Goal: Transaction & Acquisition: Book appointment/travel/reservation

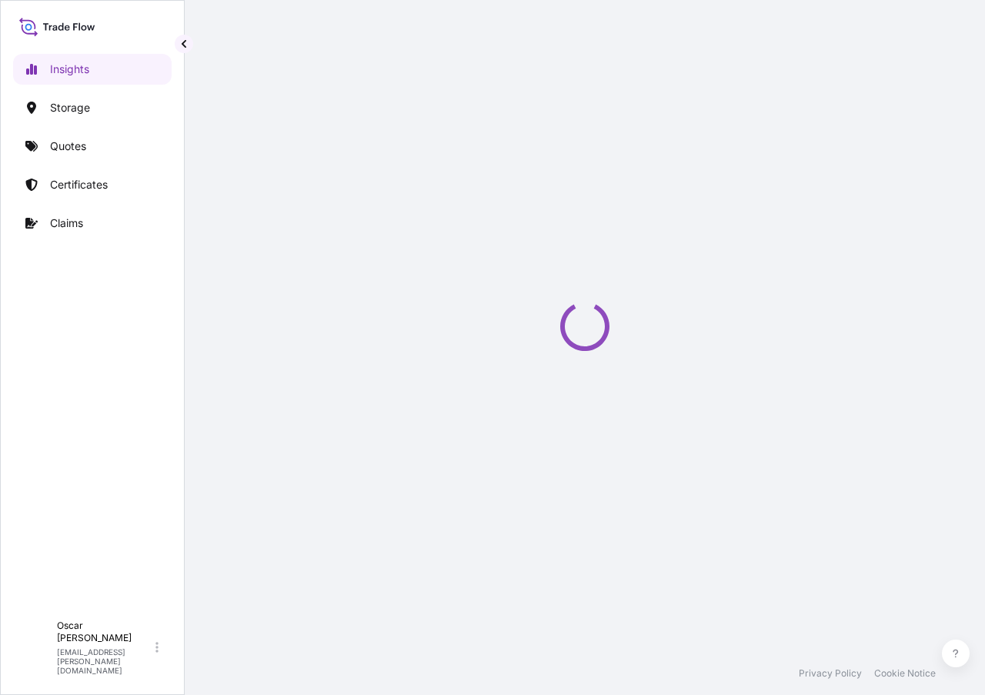
select select "2025"
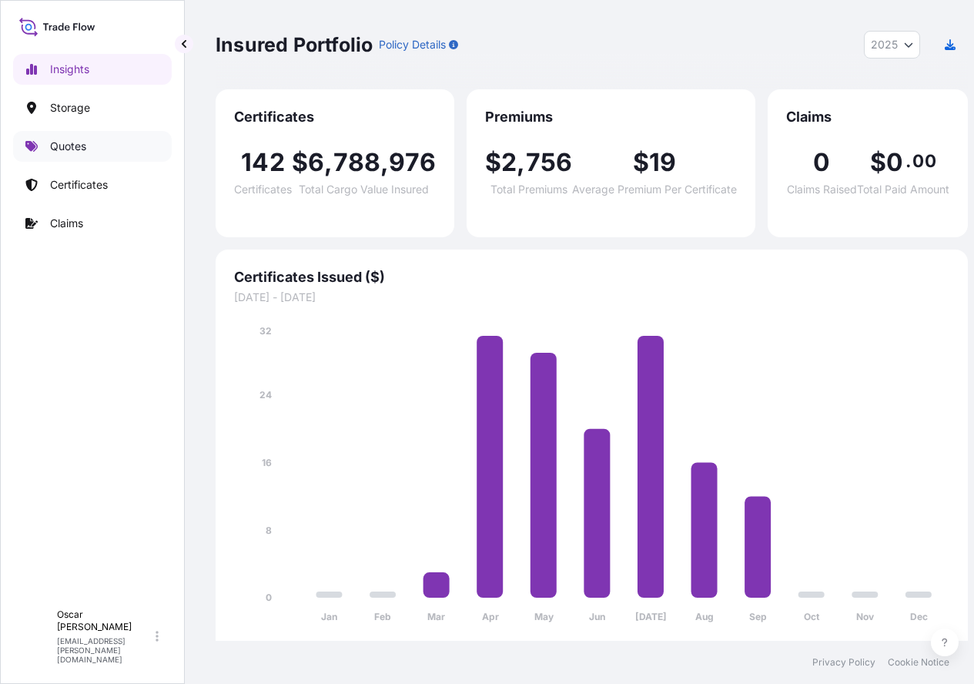
click at [72, 152] on p "Quotes" at bounding box center [68, 146] width 36 height 15
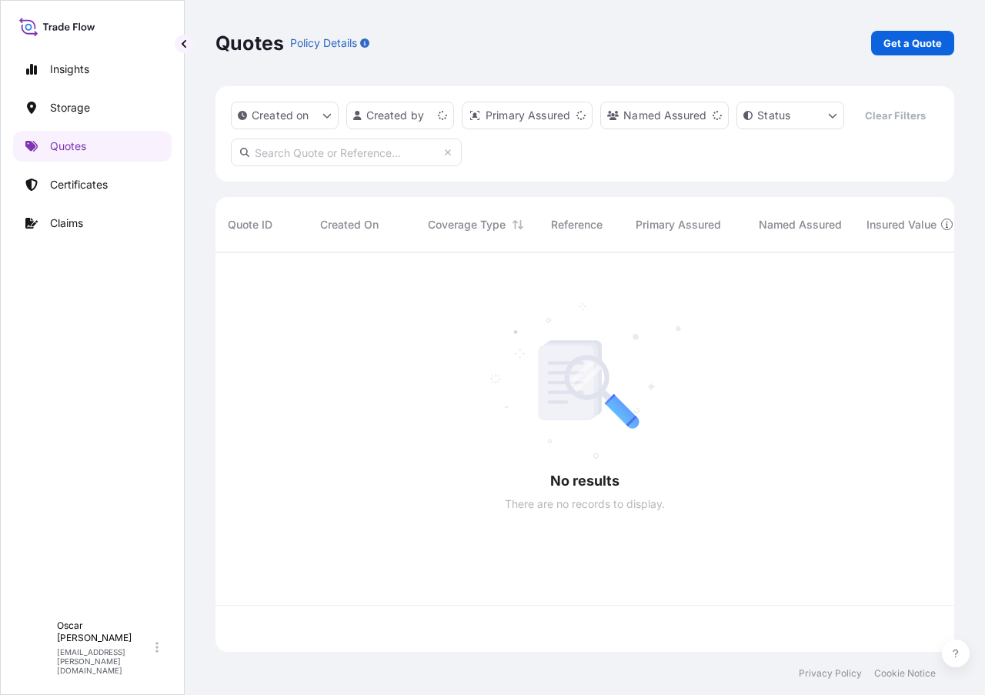
scroll to position [364, 728]
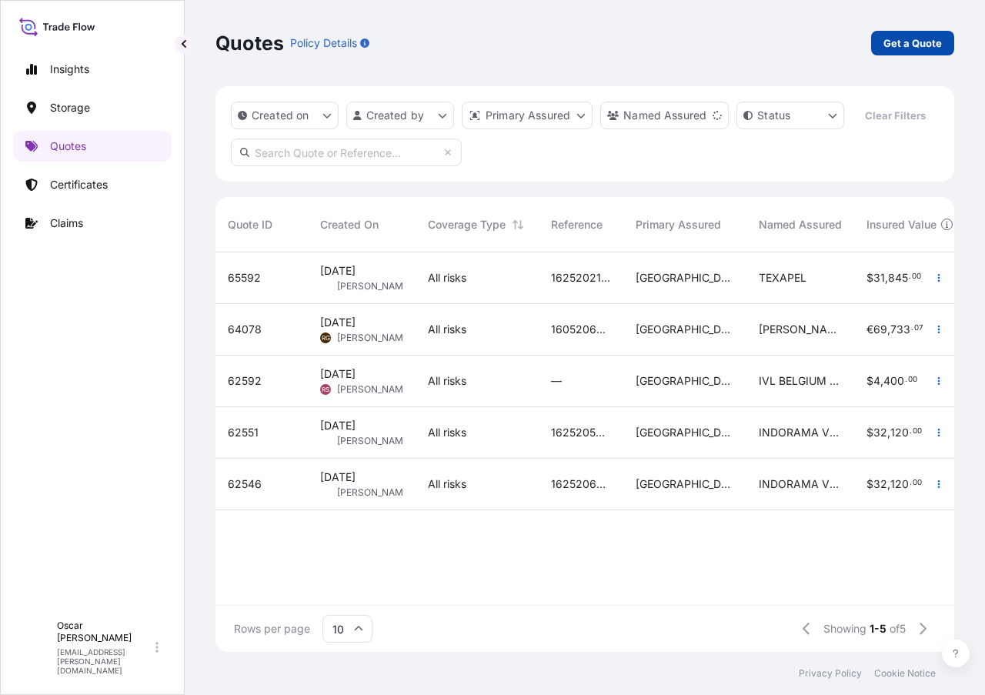
click at [898, 48] on p "Get a Quote" at bounding box center [913, 42] width 59 height 15
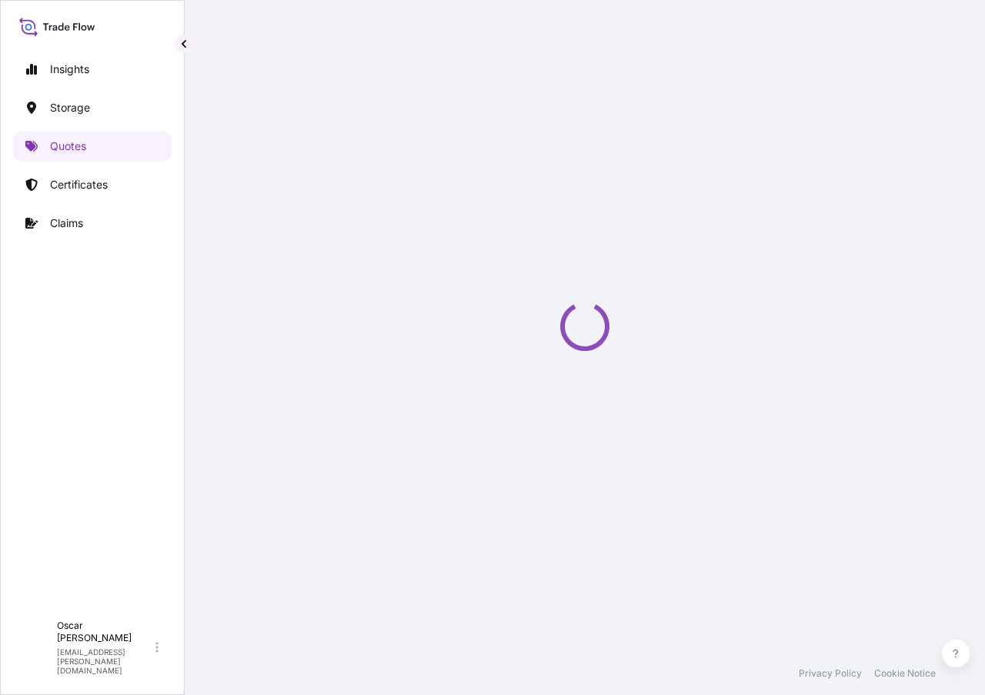
select select "Water"
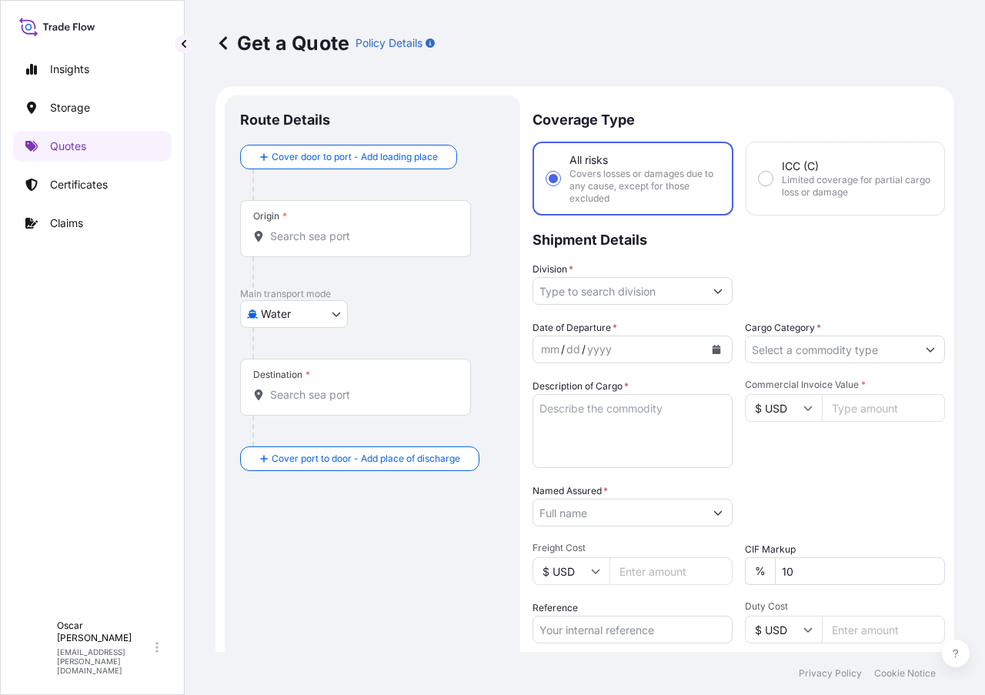
scroll to position [25, 0]
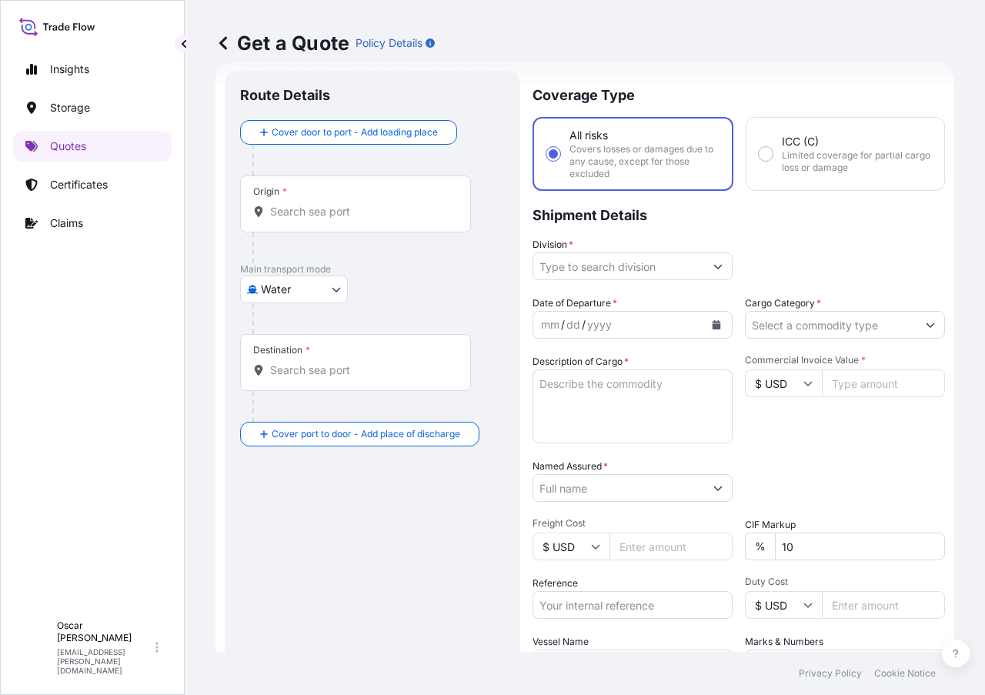
click at [331, 204] on input "Origin *" at bounding box center [361, 211] width 182 height 15
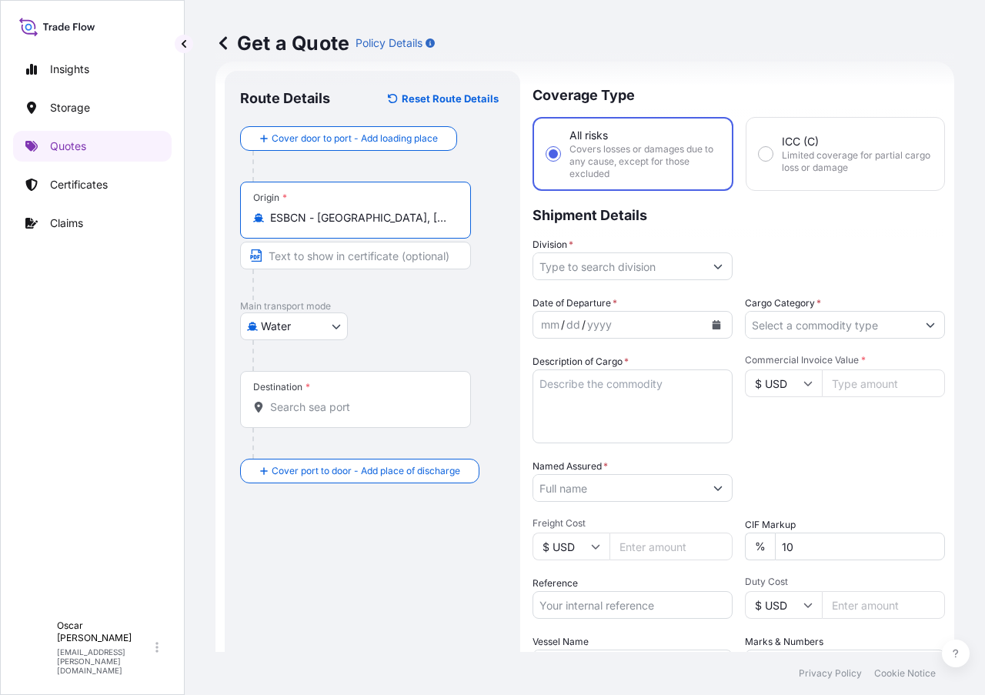
type input "ESBCN - Barcelona, Spain"
click at [329, 400] on input "Destination *" at bounding box center [361, 407] width 182 height 15
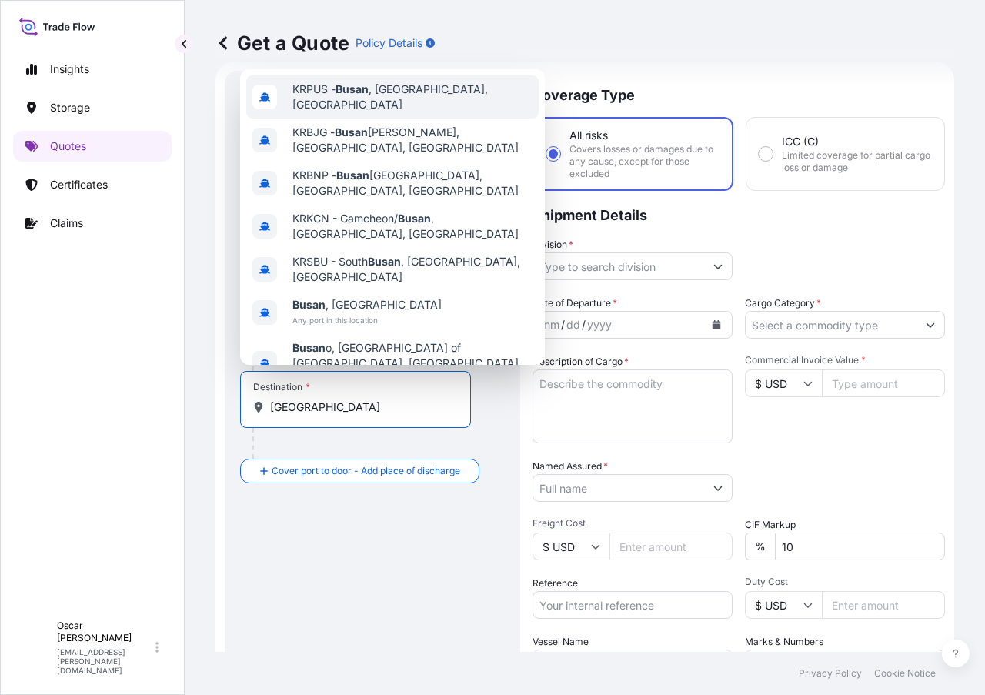
click at [374, 102] on span "KRPUS - Busan , Korea, South" at bounding box center [413, 97] width 240 height 31
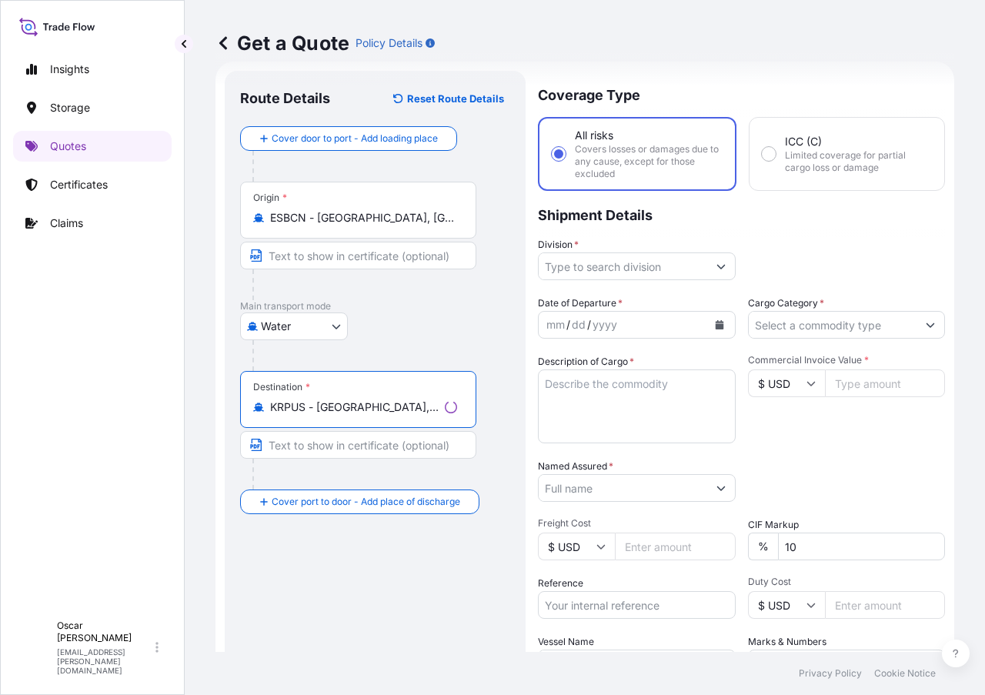
type input "KRPUS - Busan, Korea, South"
click at [609, 267] on input "Division *" at bounding box center [623, 267] width 169 height 28
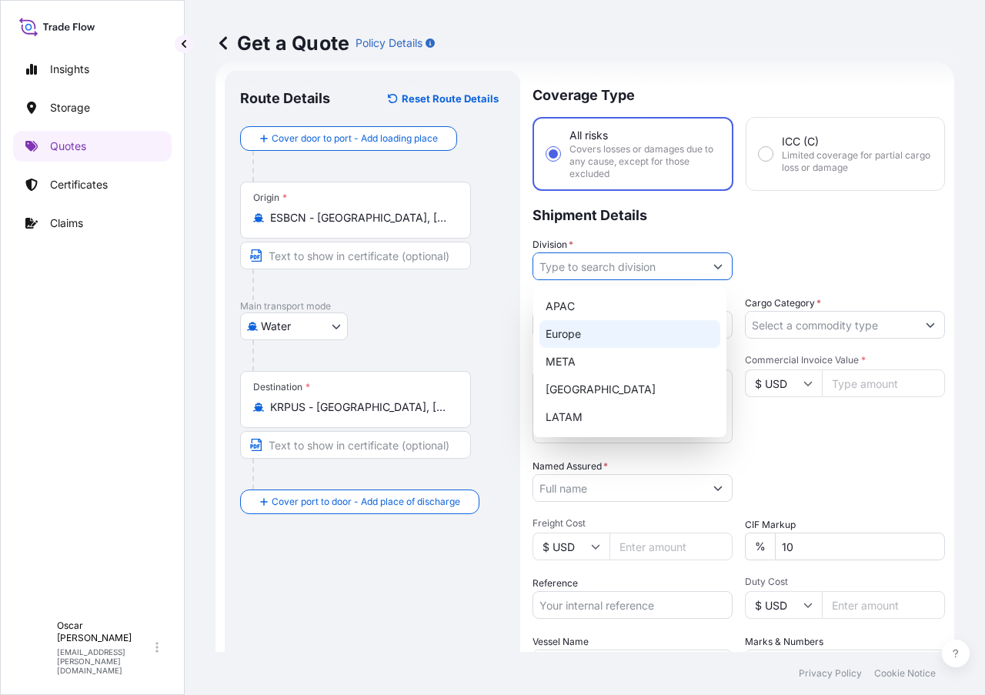
click at [577, 335] on div "Europe" at bounding box center [630, 334] width 181 height 28
type input "Europe"
click at [767, 256] on div "Division * Europe" at bounding box center [739, 258] width 413 height 43
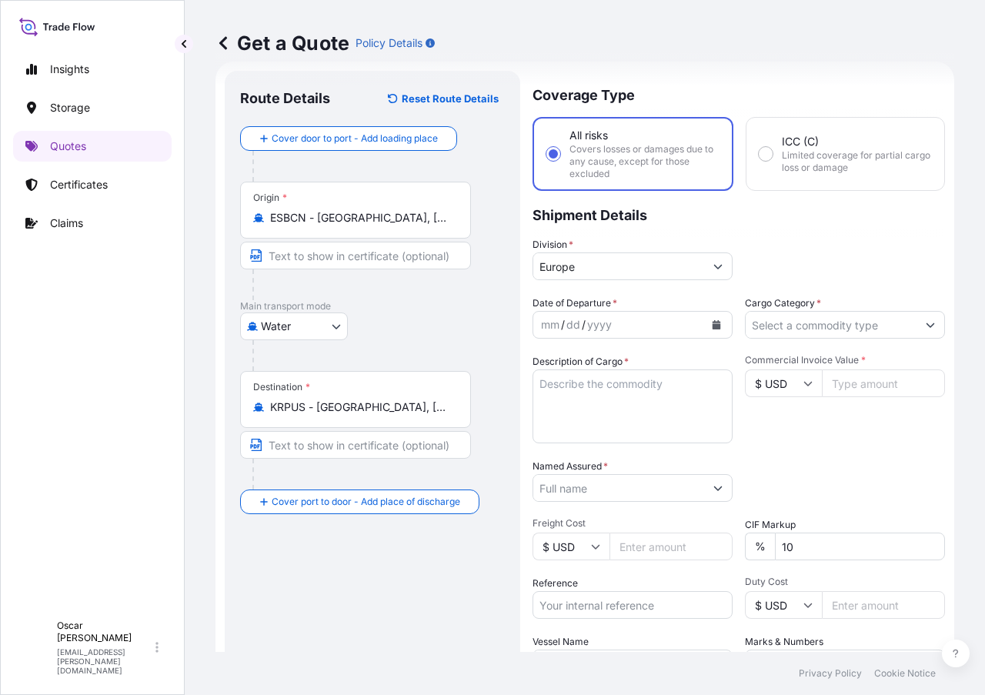
click at [712, 323] on icon "Calendar" at bounding box center [716, 324] width 9 height 9
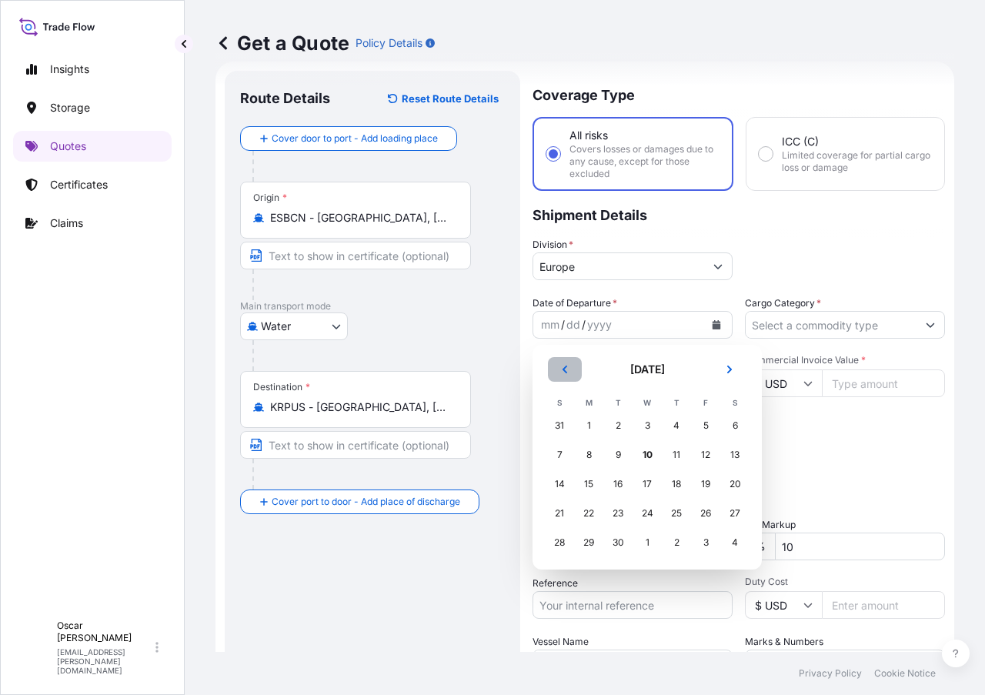
click at [566, 371] on icon "Previous" at bounding box center [565, 370] width 5 height 8
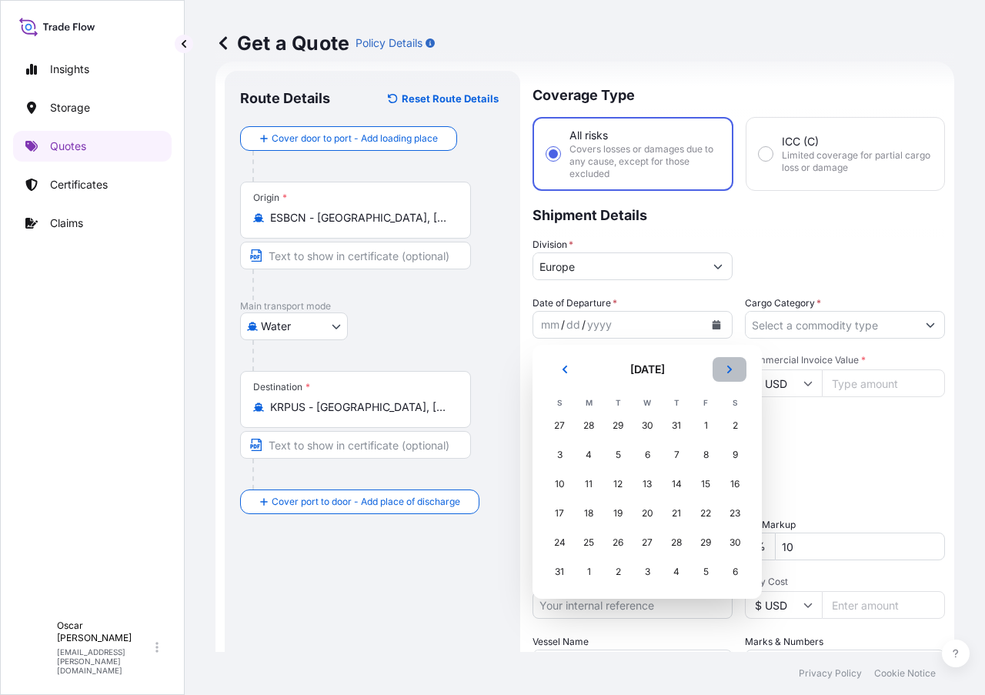
click at [739, 370] on button "Next" at bounding box center [730, 369] width 34 height 25
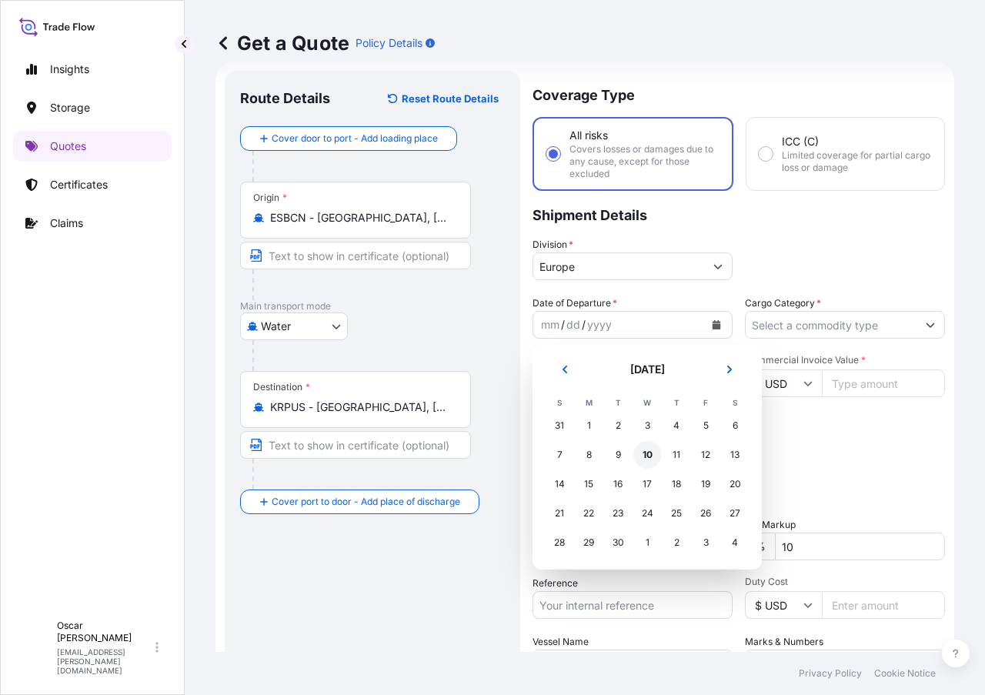
click at [652, 453] on div "10" at bounding box center [648, 455] width 28 height 28
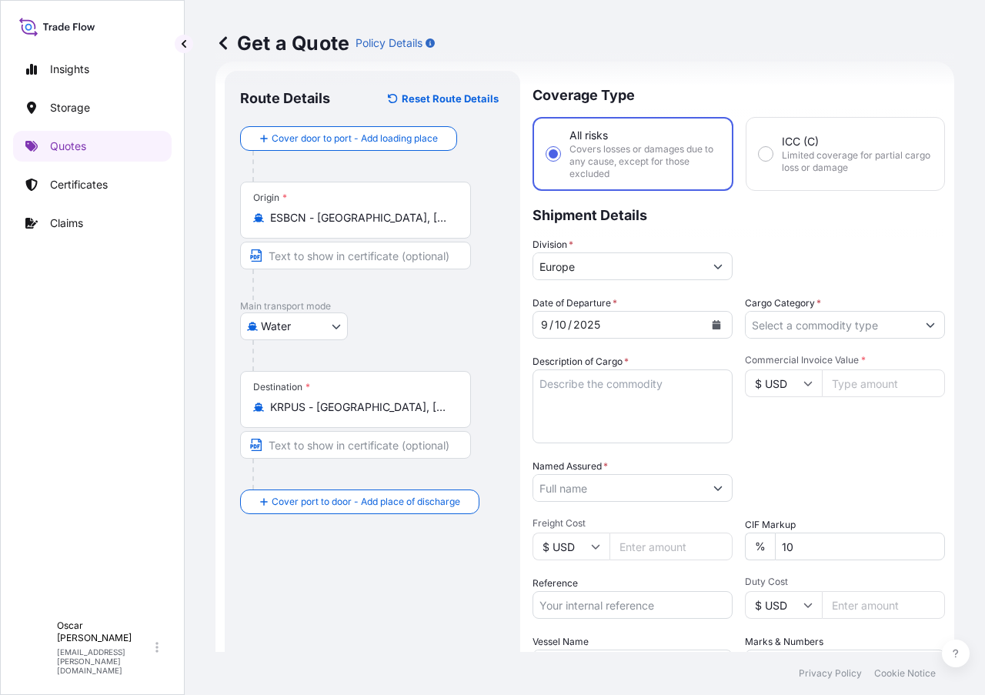
click at [802, 241] on div "Division * Europe" at bounding box center [739, 258] width 413 height 43
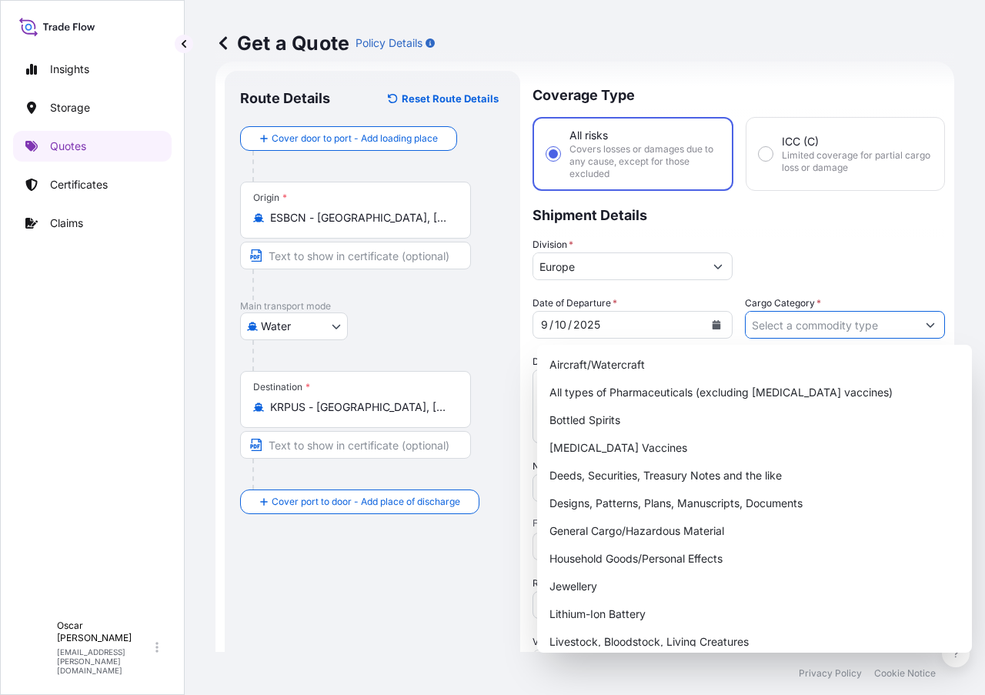
click at [800, 329] on input "Cargo Category *" at bounding box center [831, 325] width 171 height 28
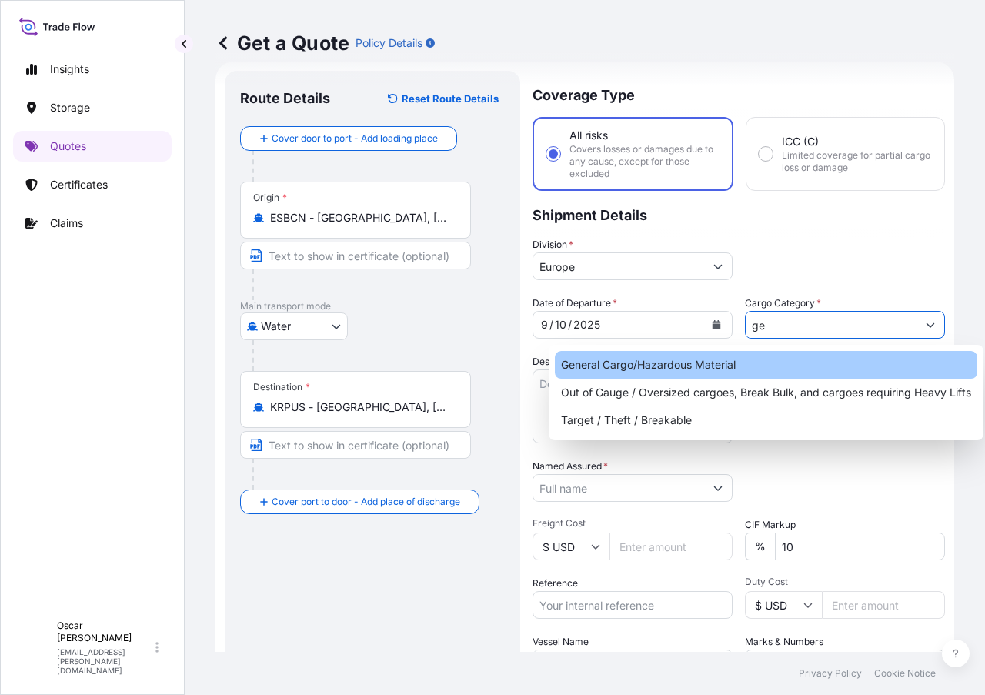
click at [651, 368] on div "General Cargo/Hazardous Material" at bounding box center [766, 365] width 423 height 28
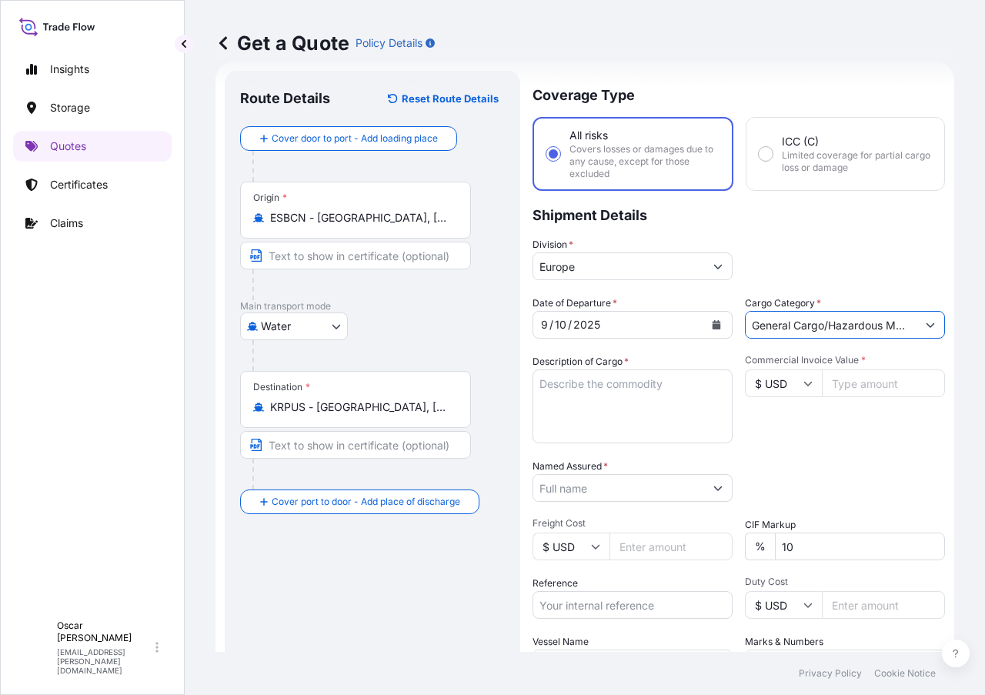
type input "General Cargo/Hazardous Material"
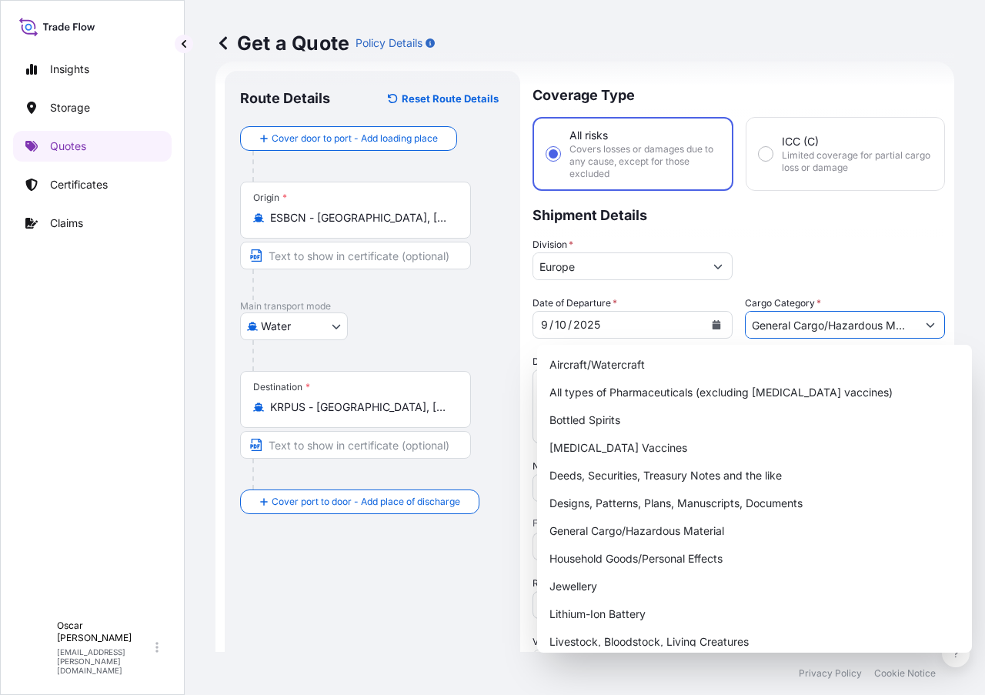
click at [502, 360] on div at bounding box center [379, 355] width 253 height 31
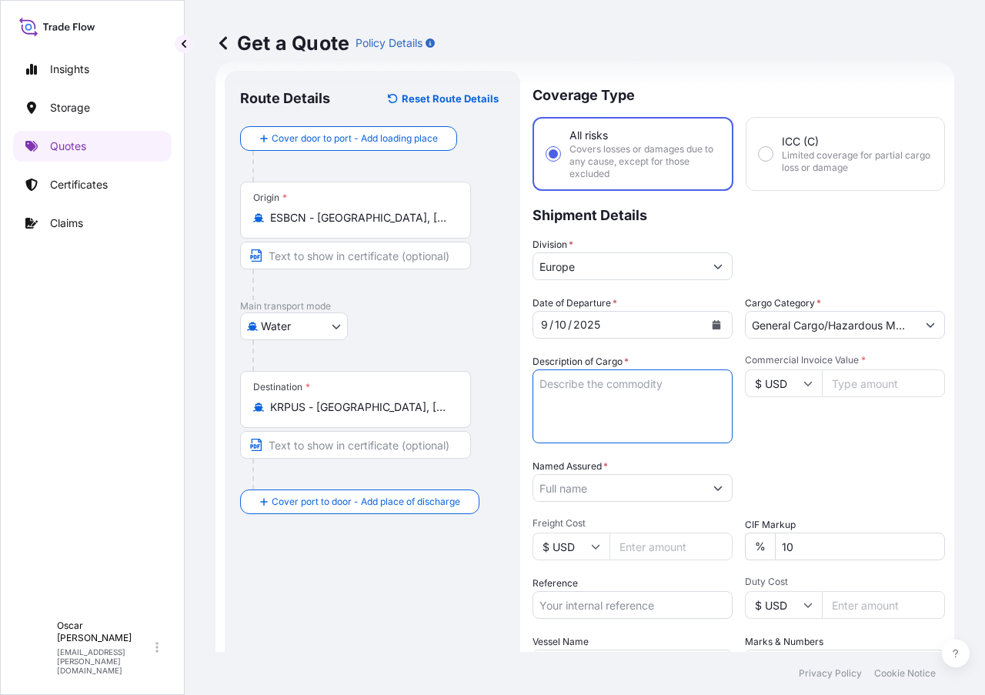
click at [601, 386] on textarea "Description of Cargo *" at bounding box center [633, 407] width 200 height 74
paste textarea "1x20 TGCU2003590 GROSS: 16.070 KGS 20 PACKAGES NET: 15.000 KGS L/C NUMBER: M04Z…"
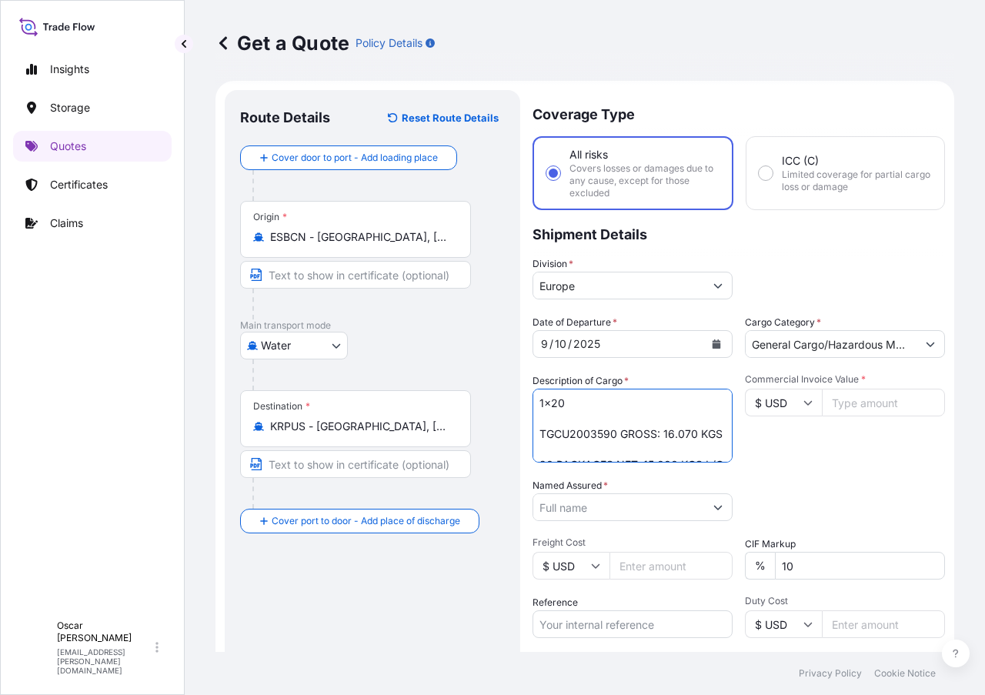
scroll to position [0, 0]
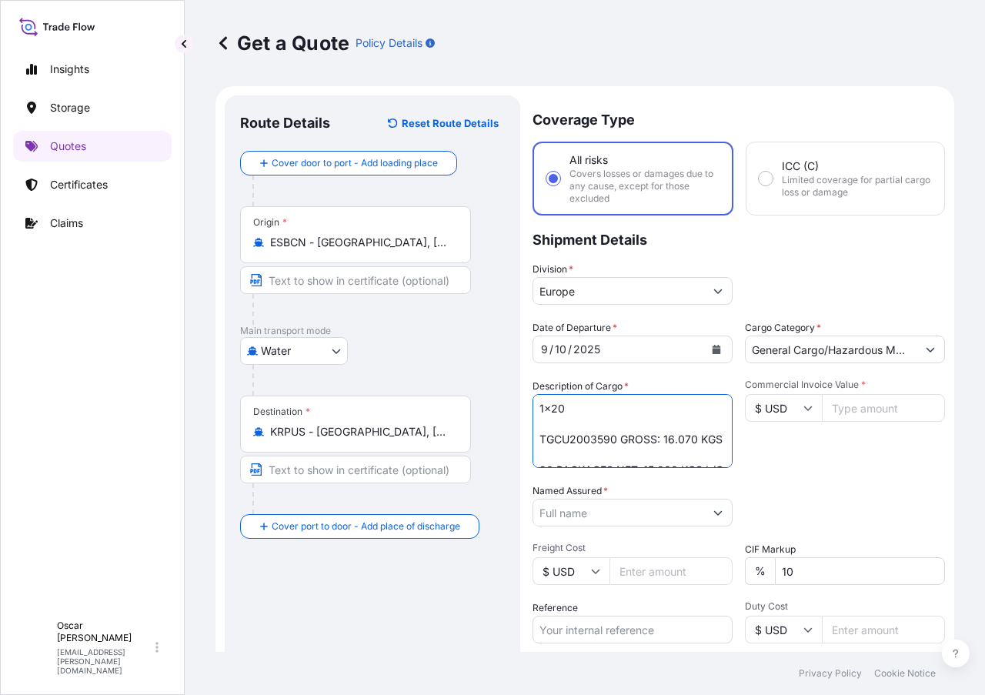
click at [567, 423] on textarea "1x20 TGCU2003590 GROSS: 16.070 KGS 20 PACKAGES NET: 15.000 KGS L/C NUMBER: M04Z…" at bounding box center [633, 431] width 200 height 74
click at [559, 452] on textarea "1x20 TGCU2003590 GROSS: 16.070 KGS 20 PACKAGES NET: 15.000 KGS L/C NUMBER: M04Z…" at bounding box center [633, 431] width 200 height 74
click at [584, 419] on textarea "1x20 TGCU2003590 GROSS: 16.070 KGS 20 PACKAGES NET: 15.000 KGS L/C NUMBER: M04Z…" at bounding box center [633, 431] width 200 height 74
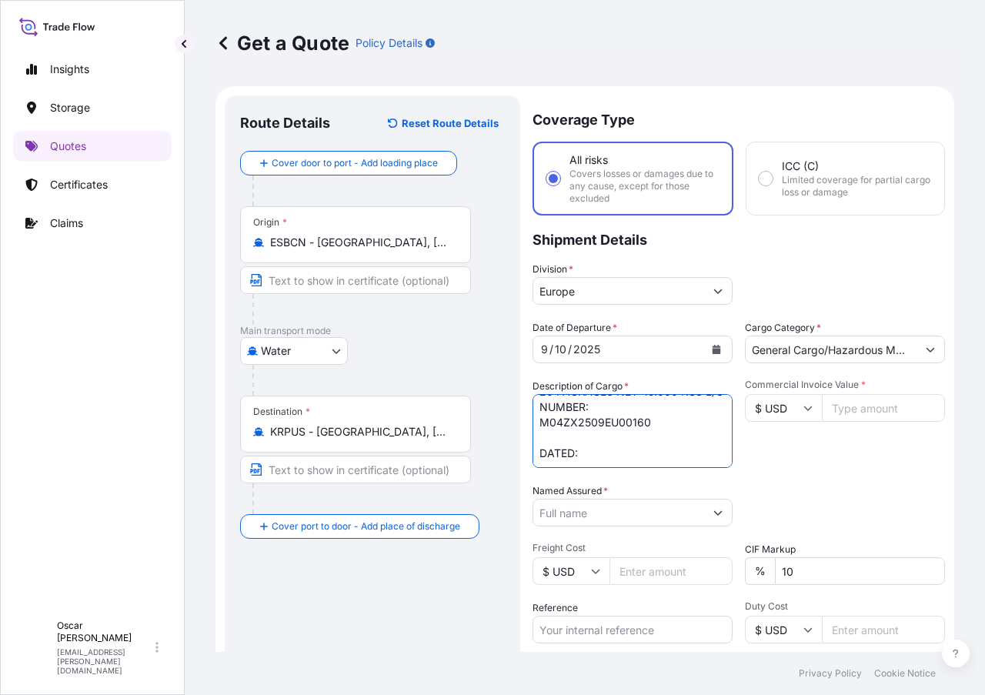
click at [569, 464] on textarea "1x20 TGCU2003590 GROSS: 16.070 KGS 20 PACKAGES NET: 15.000 KGS L/C NUMBER: M04Z…" at bounding box center [633, 431] width 200 height 74
click at [566, 453] on textarea "1x20 TGCU2003590 GROSS: 16.070 KGS 20 PACKAGES NET: 15.000 KGS L/C NUMBER: M04Z…" at bounding box center [633, 431] width 200 height 74
click at [551, 421] on textarea "1x20 TGCU2003590 GROSS: 16.070 KGS 20 PACKAGES NET: 15.000 KGS L/C NUMBER: M04Z…" at bounding box center [633, 431] width 200 height 74
drag, startPoint x: 547, startPoint y: 452, endPoint x: 755, endPoint y: 537, distance: 224.5
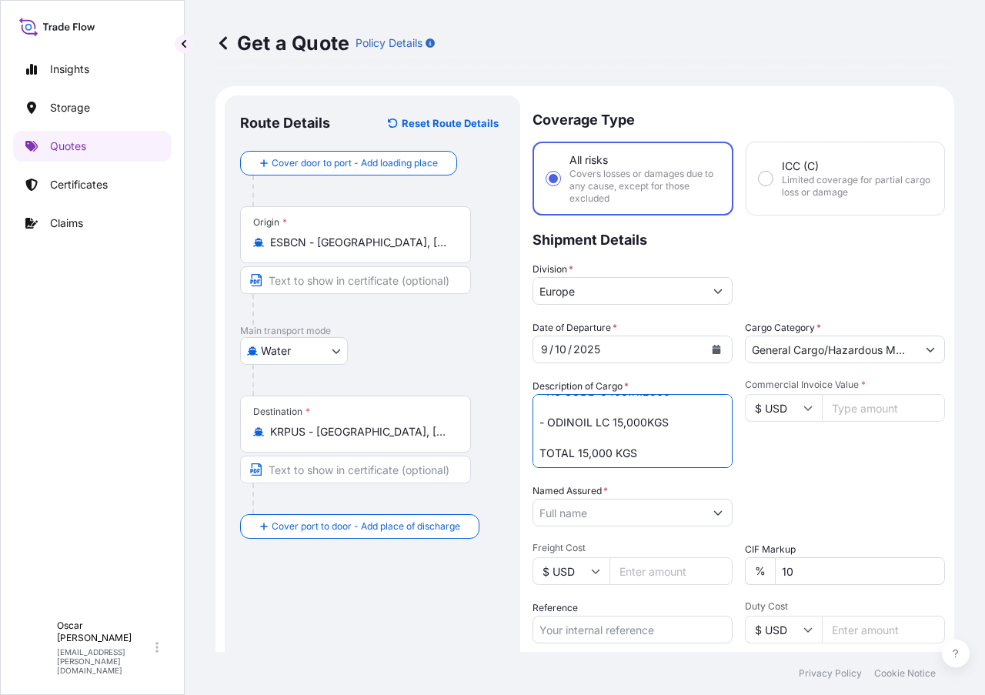
click at [755, 537] on div "Date of Departure * 9 / 10 / 2025 Cargo Category * General Cargo/Hazardous Mate…" at bounding box center [739, 511] width 413 height 382
drag, startPoint x: 622, startPoint y: 419, endPoint x: 712, endPoint y: 440, distance: 92.6
click at [712, 440] on textarea "1x20 TGCU2003590 GROSS: 16.070 KGS 20 PACKAGES NET: 15.000 KGS L/C NUMBER: M04Z…" at bounding box center [633, 431] width 200 height 74
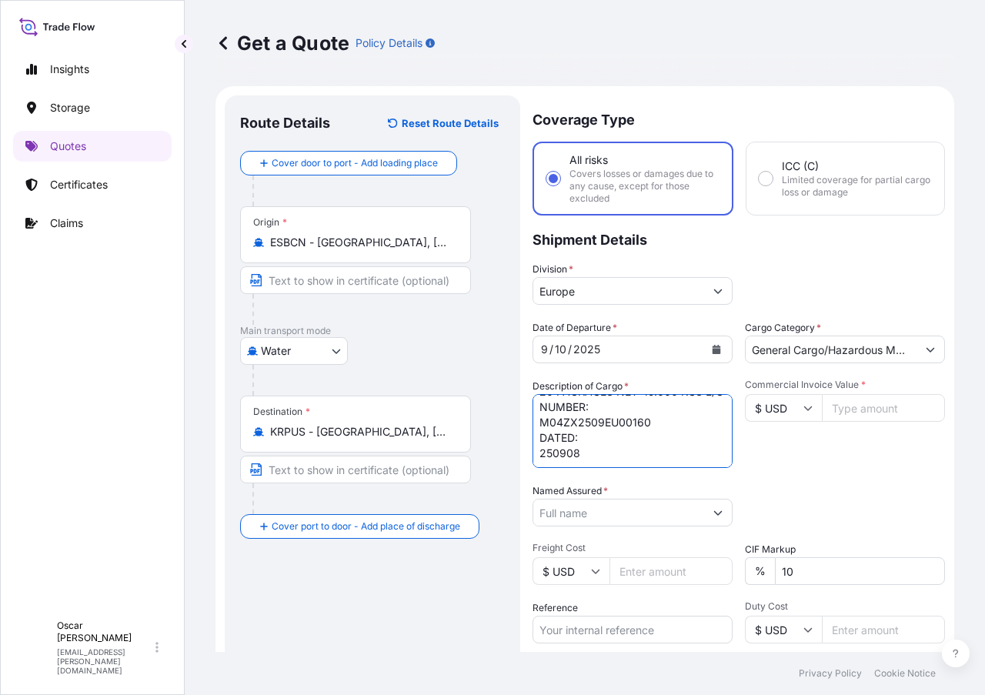
click at [596, 454] on textarea "1x20 TGCU2003590 20 PACKAGES NET: 15.000 KGS L/C NUMBER: M04ZX2509EU00160 DATED…" at bounding box center [633, 431] width 200 height 74
click at [539, 453] on textarea "1x20 TGCU2003590 20 PACKAGES NET: 15.000 KGS L/C NUMBER: M04ZX2509EU00160 DATED…" at bounding box center [633, 431] width 200 height 74
paste textarea "GROSS: 16.070 KGS"
drag, startPoint x: 615, startPoint y: 453, endPoint x: 701, endPoint y: 452, distance: 86.2
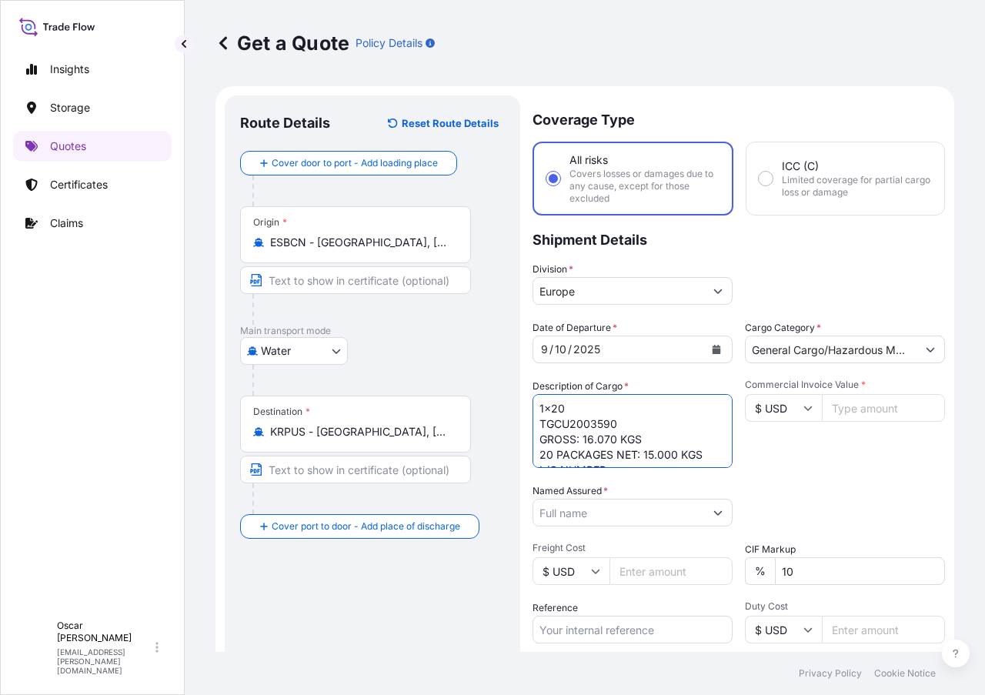
click at [701, 452] on textarea "1x20 TGCU2003590 GROSS: 16.070 KGS 20 PACKAGES NET: 15.000 KGS L/C NUMBER: M04Z…" at bounding box center [633, 431] width 200 height 74
paste textarea "NET: 15.000 KGS"
click at [629, 442] on textarea "1x20 TGCU2003590 GROSS: 16.070 KGS 20 PACKAGES NET: 15.000 KGS L/C NUMBER: M04Z…" at bounding box center [633, 431] width 200 height 74
drag, startPoint x: 657, startPoint y: 430, endPoint x: 519, endPoint y: 430, distance: 137.8
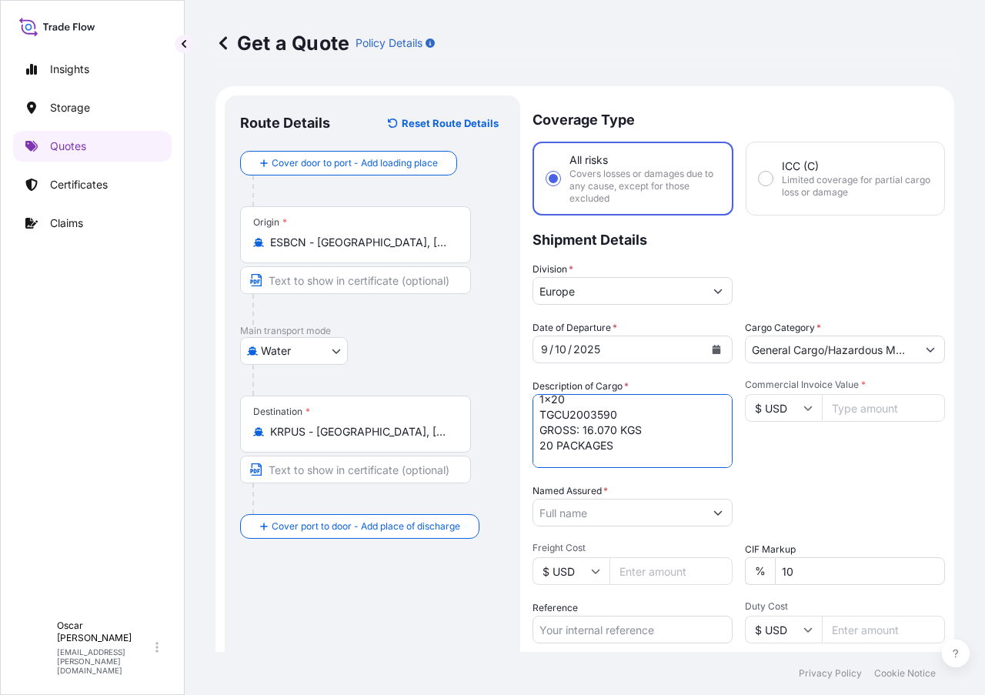
click at [519, 430] on form "Route Details Reset Route Details Cover door to port - Add loading place Place …" at bounding box center [585, 456] width 739 height 740
click at [543, 447] on textarea "1x20 TGCU2003590 20 PACKAGES NET: 15.000 KGS L/C NUMBER: M04ZX2509EU00160 DATED…" at bounding box center [633, 431] width 200 height 74
paste textarea "GROSS: 16.070 KGS"
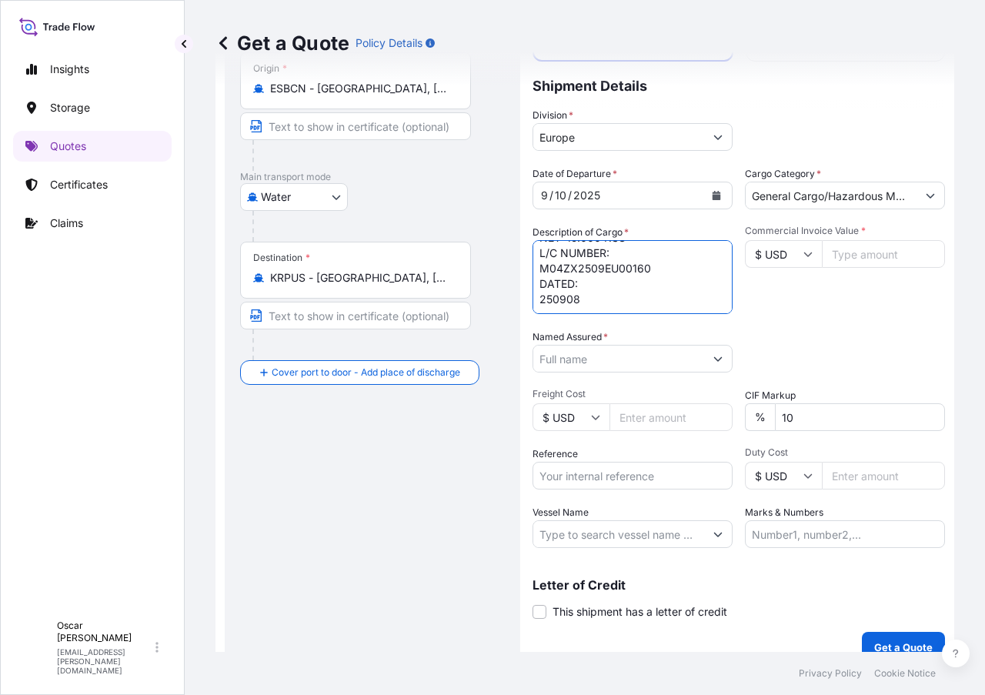
click at [599, 302] on textarea "1x20 TGCU2003590 20 PACKAGES GROSS: 16.070 KGS NET: 15.000 KGS L/C NUMBER: M04Z…" at bounding box center [633, 277] width 200 height 74
paste textarea "STIPULATING CLAIMS TO BE PAYABLE IN KOREA IN THE CURRENCY OF THE DRAFTS COVERIN…"
click at [564, 275] on textarea "1x20 TGCU2003590 20 PACKAGES GROSS: 16.070 KGS NET: 15.000 KGS L/C NUMBER: M04Z…" at bounding box center [633, 277] width 200 height 74
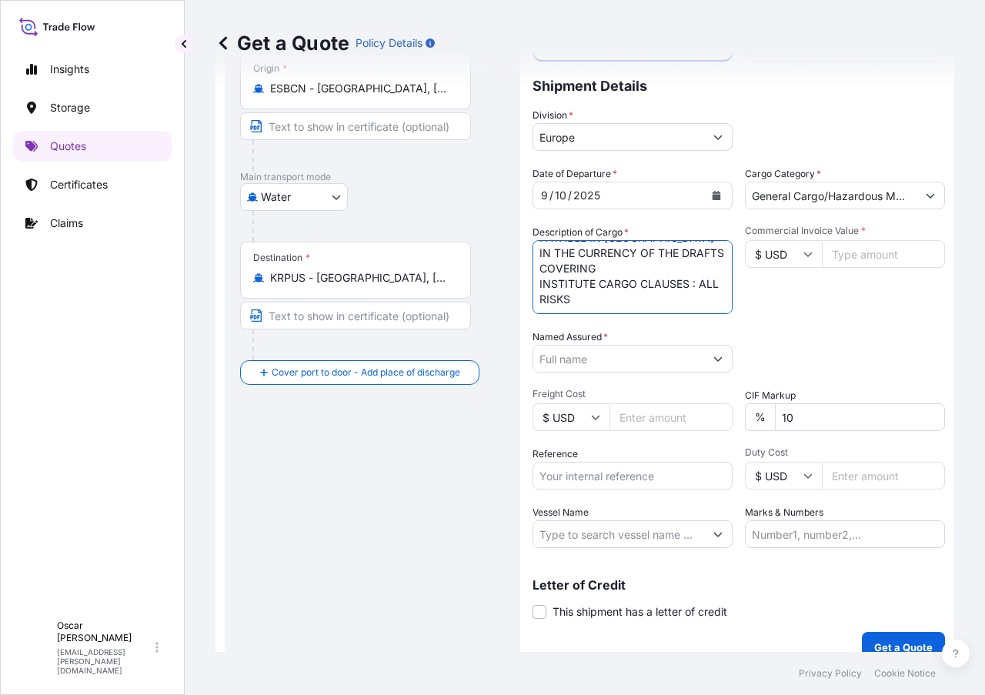
type textarea "1x20 TGCU2003590 20 PACKAGES GROSS: 16.070 KGS NET: 15.000 KGS L/C NUMBER: M04Z…"
click at [704, 362] on button "Show suggestions" at bounding box center [718, 359] width 28 height 28
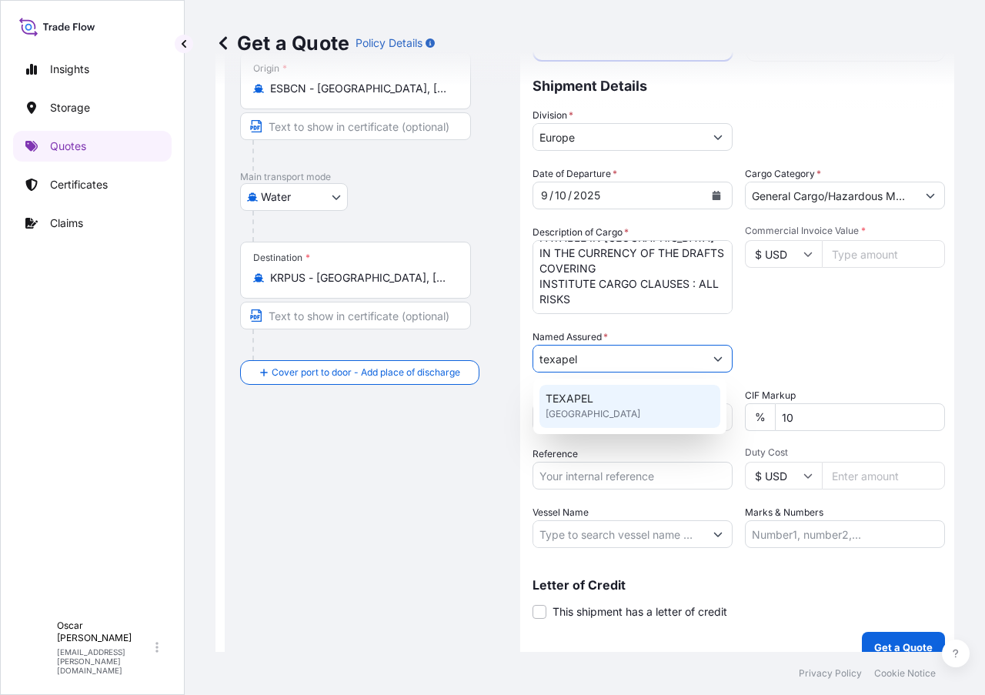
click at [601, 412] on span "United Kingdom" at bounding box center [593, 414] width 95 height 15
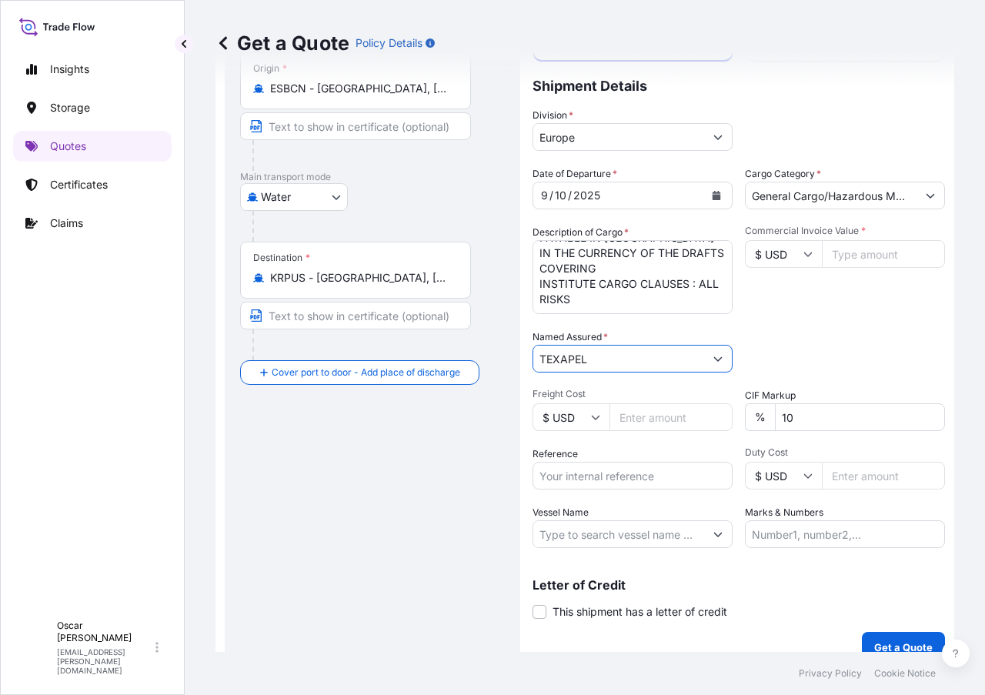
type input "TEXAPEL"
click at [848, 251] on input "Commercial Invoice Value *" at bounding box center [883, 254] width 123 height 28
type input "28950"
click at [872, 299] on div "Commercial Invoice Value * $ USD 28950" at bounding box center [845, 269] width 200 height 89
click at [616, 482] on input "Reference" at bounding box center [633, 476] width 200 height 28
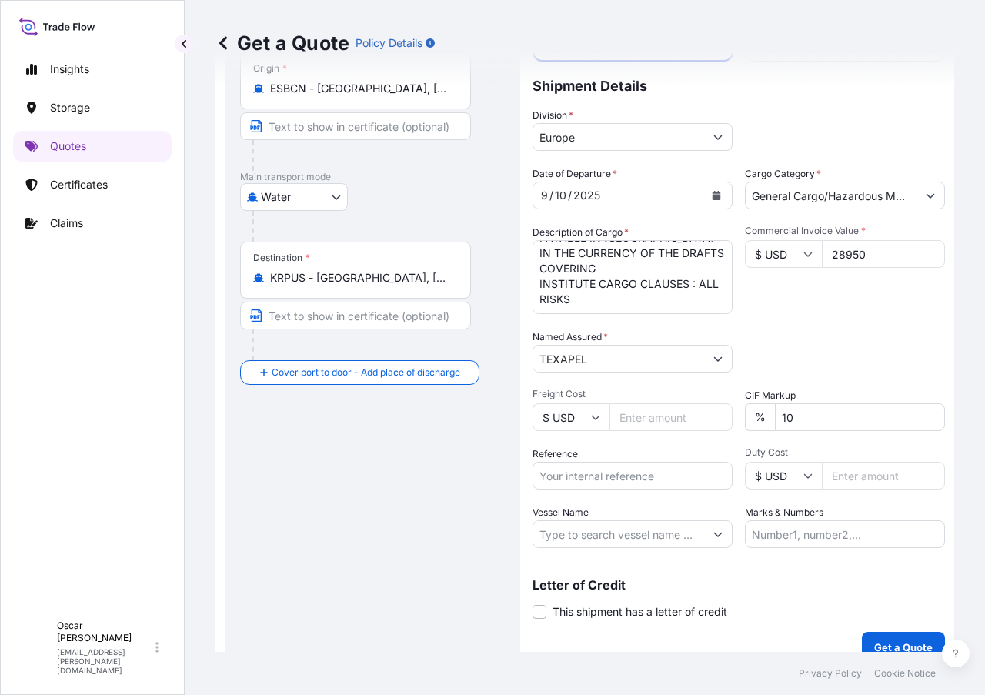
paste input "1625204069"
type input "1625204069"
click at [858, 340] on div "Packing Category Type to search a container mode Please select a primary mode o…" at bounding box center [845, 351] width 200 height 43
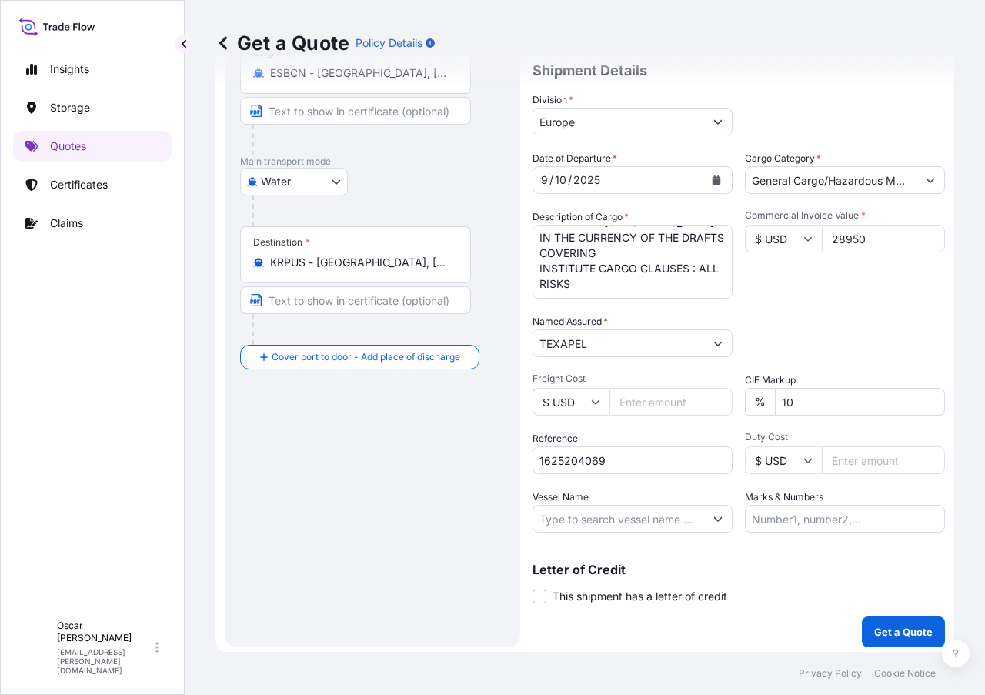
scroll to position [174, 0]
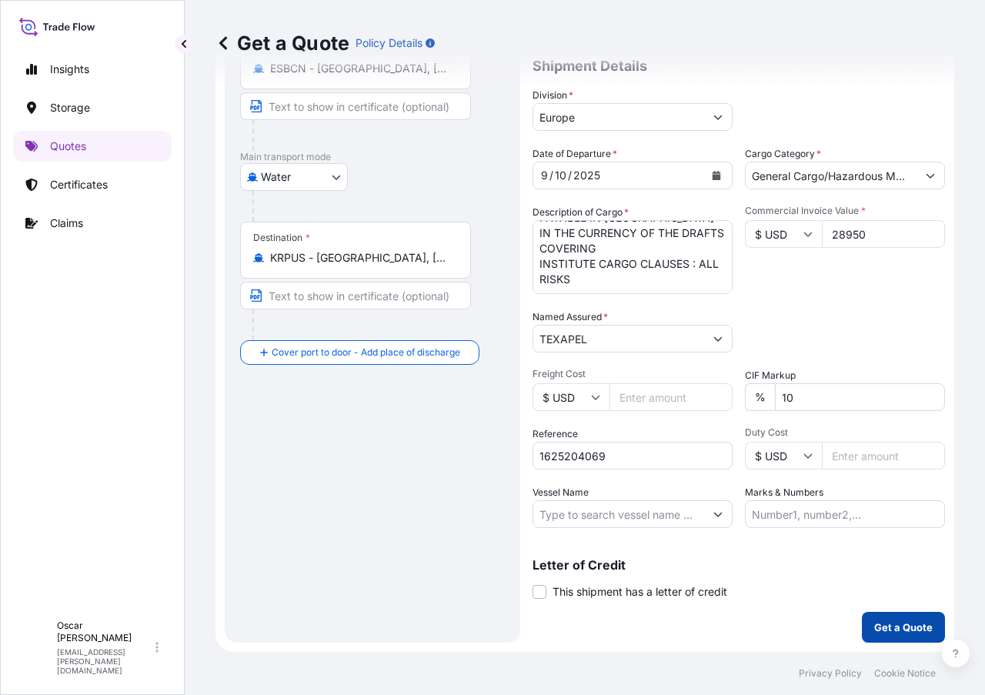
click at [891, 612] on button "Get a Quote" at bounding box center [903, 627] width 83 height 31
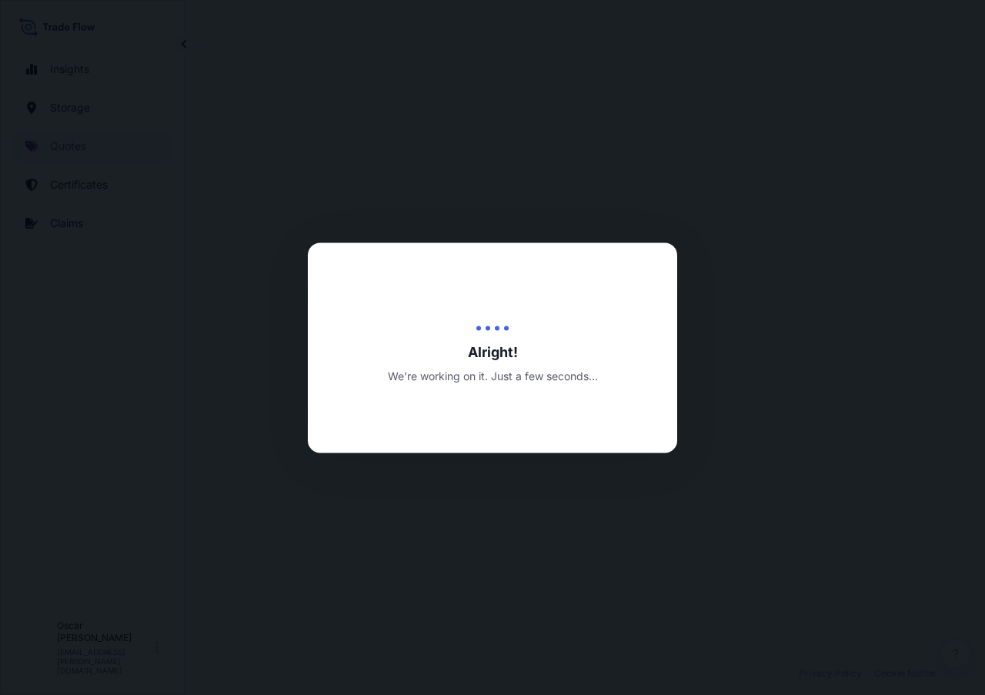
select select "Water"
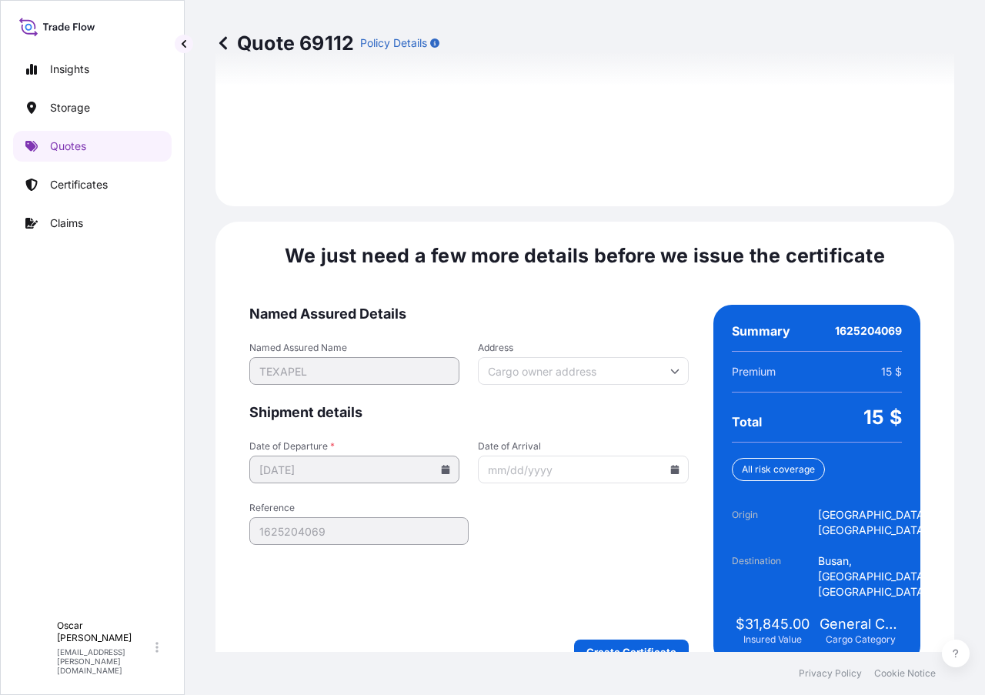
scroll to position [2272, 0]
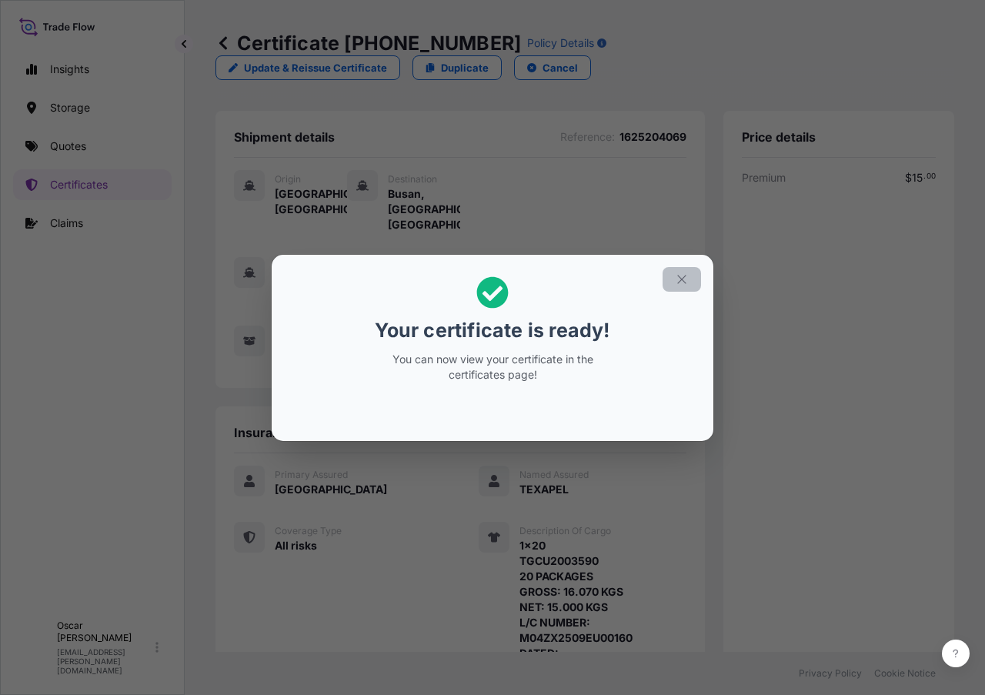
click at [687, 280] on icon "button" at bounding box center [682, 280] width 14 height 14
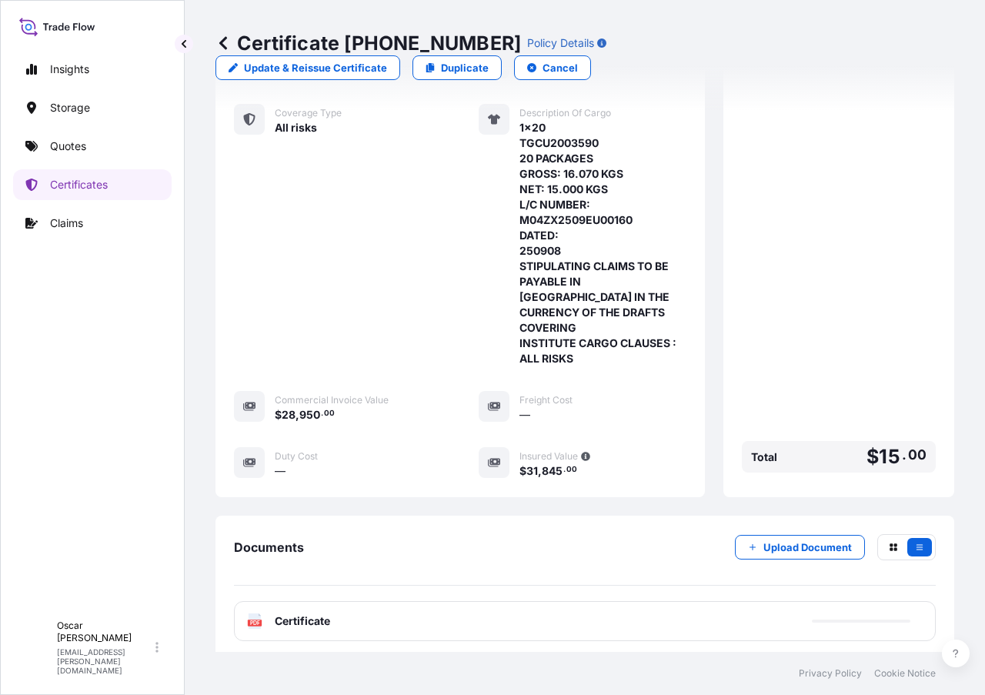
scroll to position [467, 0]
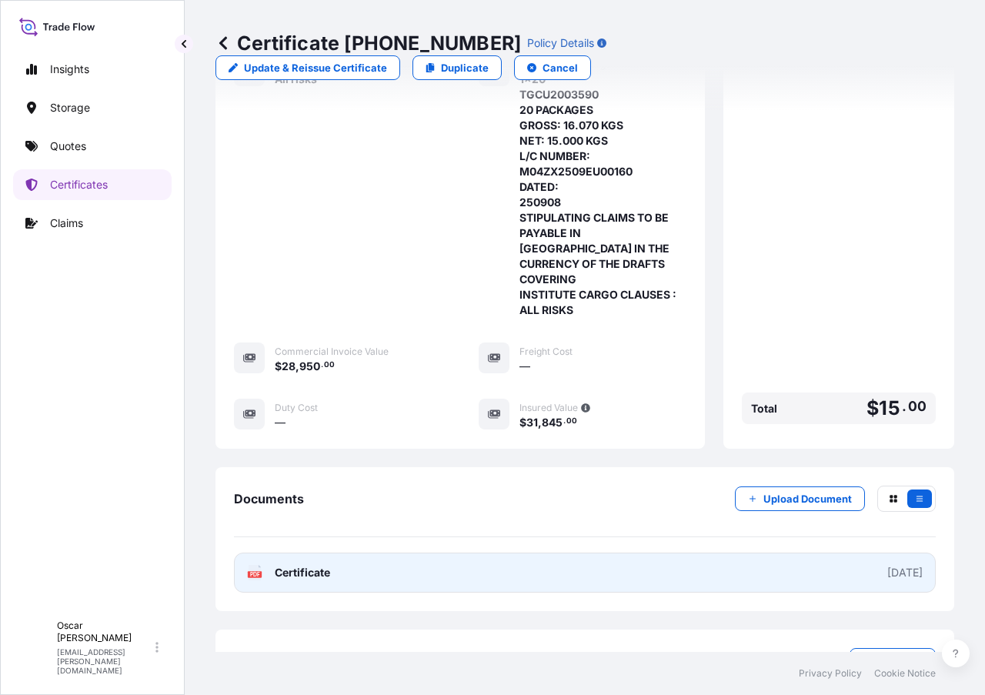
click at [360, 553] on link "PDF Certificate 2025-09-10" at bounding box center [585, 573] width 702 height 40
